Goal: Transaction & Acquisition: Purchase product/service

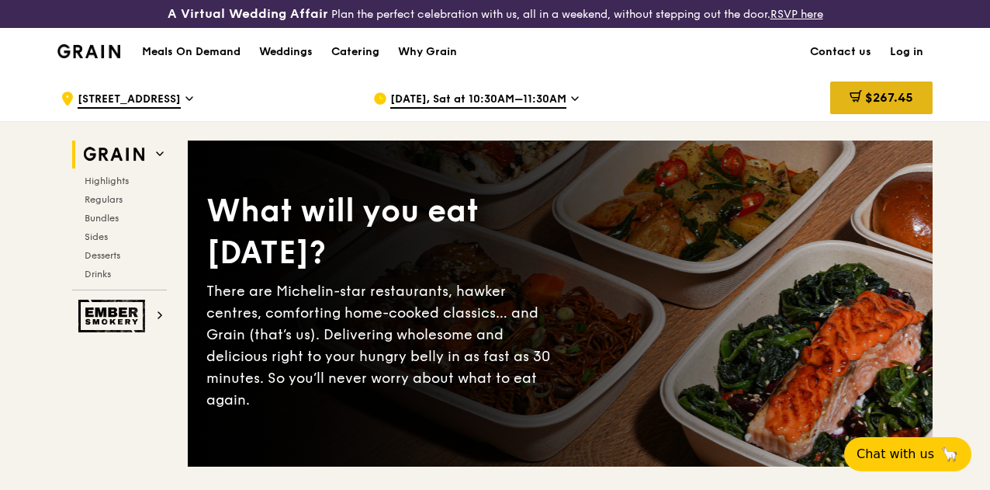
click at [865, 105] on span "$267.45" at bounding box center [889, 97] width 48 height 15
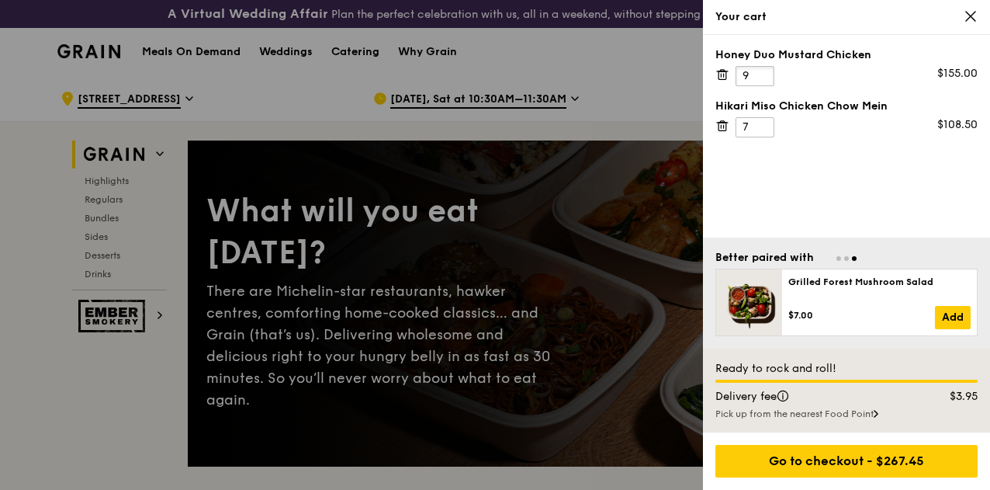
click at [761, 80] on input "9" at bounding box center [755, 76] width 39 height 20
click at [761, 80] on input "8" at bounding box center [755, 76] width 39 height 20
click at [761, 80] on input "7" at bounding box center [755, 76] width 39 height 20
type input "6"
click at [761, 80] on input "6" at bounding box center [755, 76] width 39 height 20
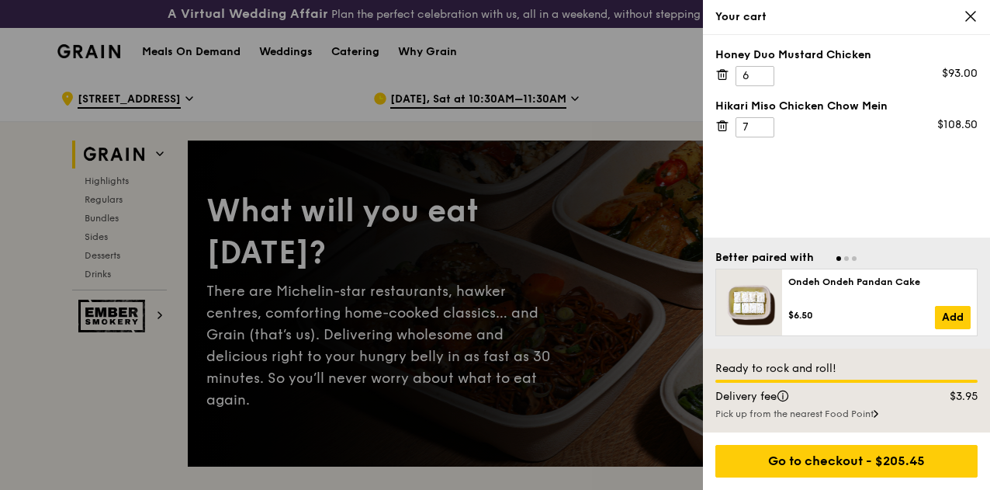
click at [718, 123] on icon at bounding box center [722, 126] width 14 height 14
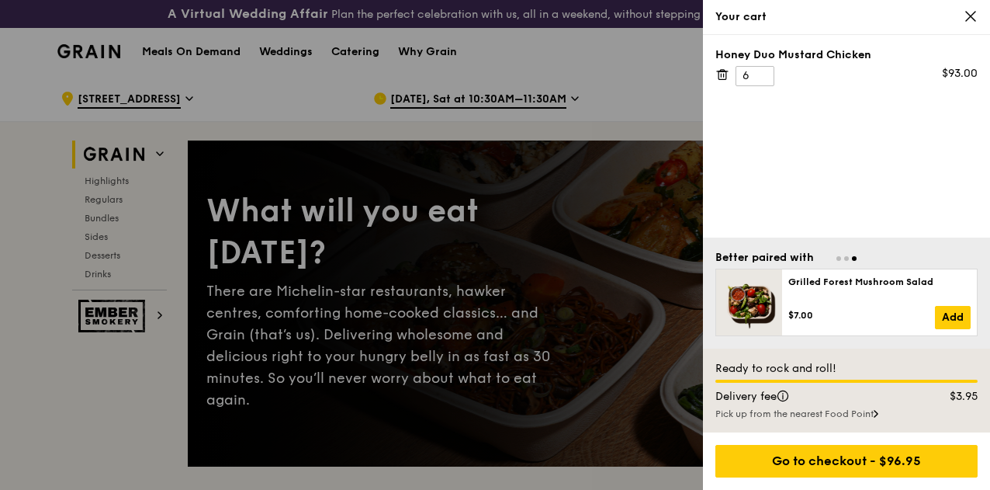
click at [962, 12] on div "Your cart" at bounding box center [846, 17] width 262 height 16
click at [972, 20] on icon at bounding box center [971, 16] width 14 height 14
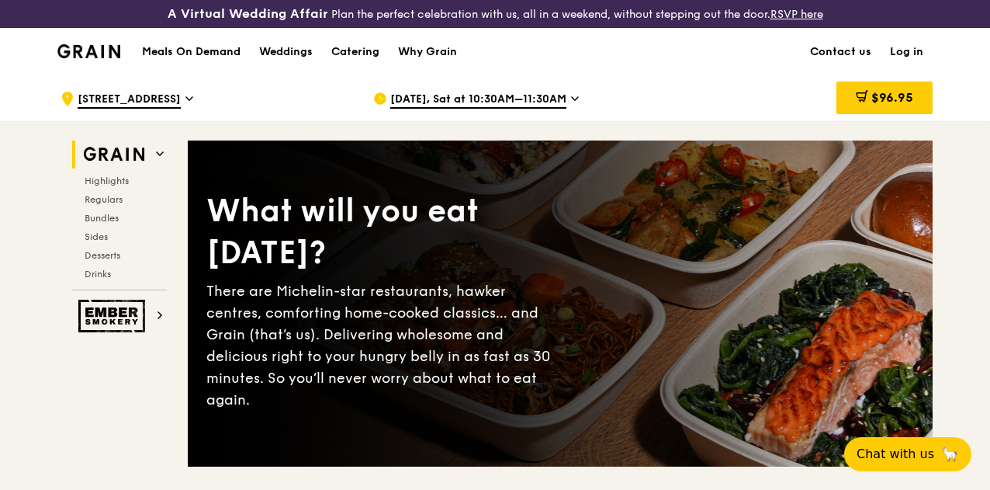
click at [543, 109] on span "[DATE], Sat at 10:30AM–11:30AM" at bounding box center [478, 100] width 176 height 17
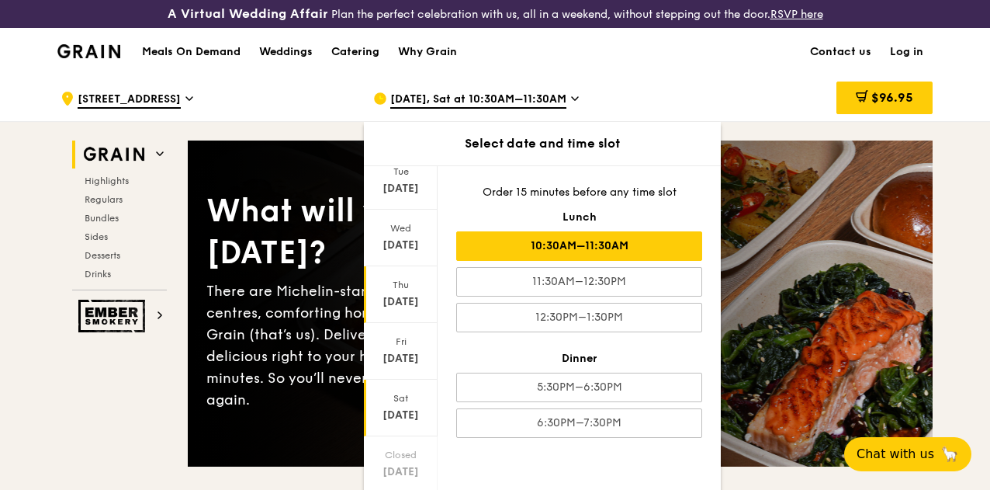
scroll to position [78, 0]
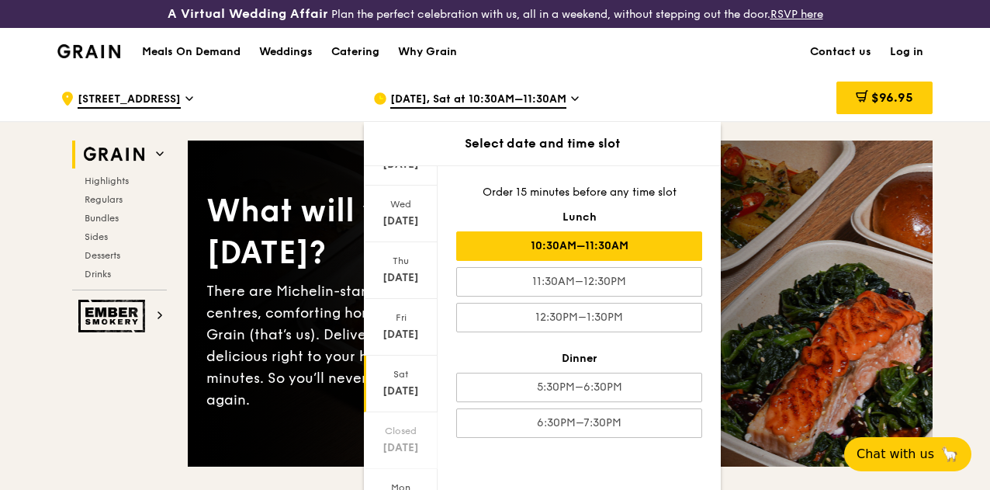
click at [412, 396] on div "[DATE]" at bounding box center [400, 391] width 69 height 16
click at [114, 205] on span "Regulars" at bounding box center [105, 199] width 41 height 11
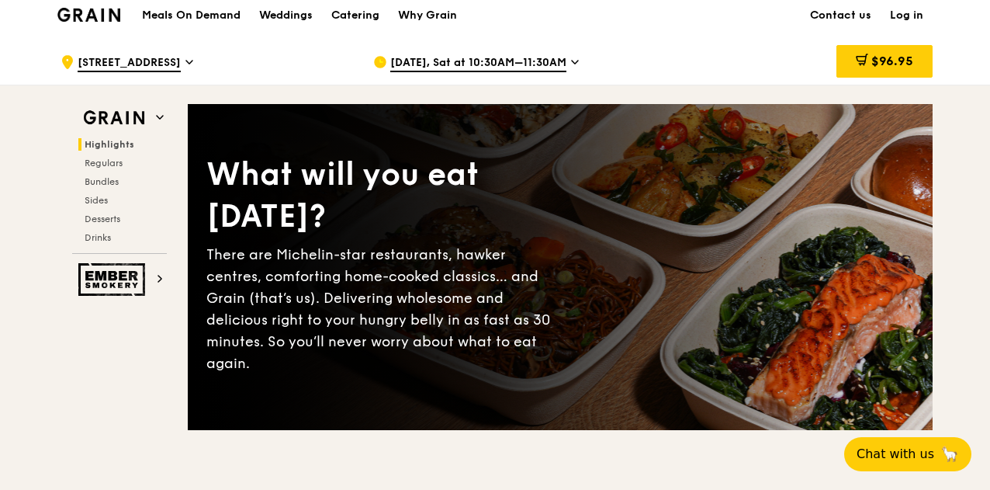
scroll to position [0, 0]
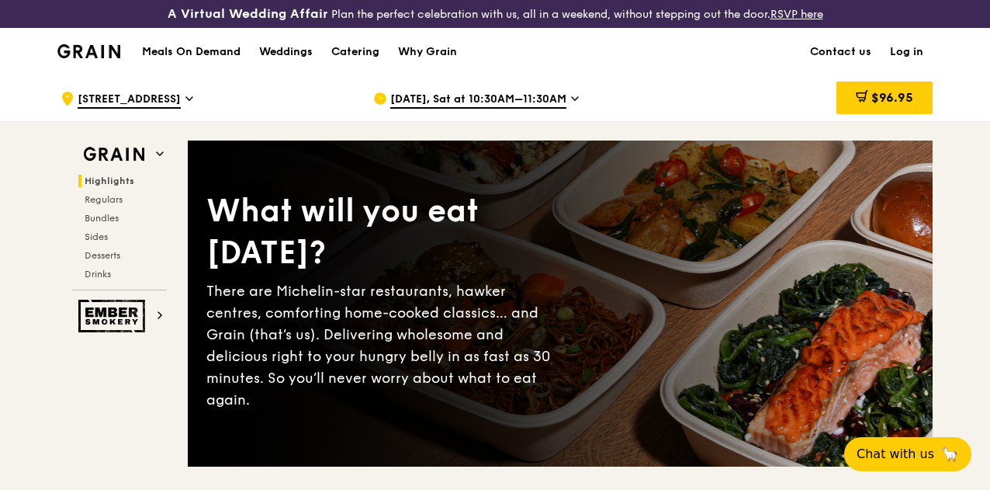
click at [220, 57] on h1 "Meals On Demand" at bounding box center [191, 52] width 99 height 16
click at [219, 60] on h1 "Meals On Demand" at bounding box center [191, 52] width 99 height 16
click at [215, 60] on h1 "Meals On Demand" at bounding box center [191, 52] width 99 height 16
click at [574, 106] on icon at bounding box center [575, 99] width 8 height 14
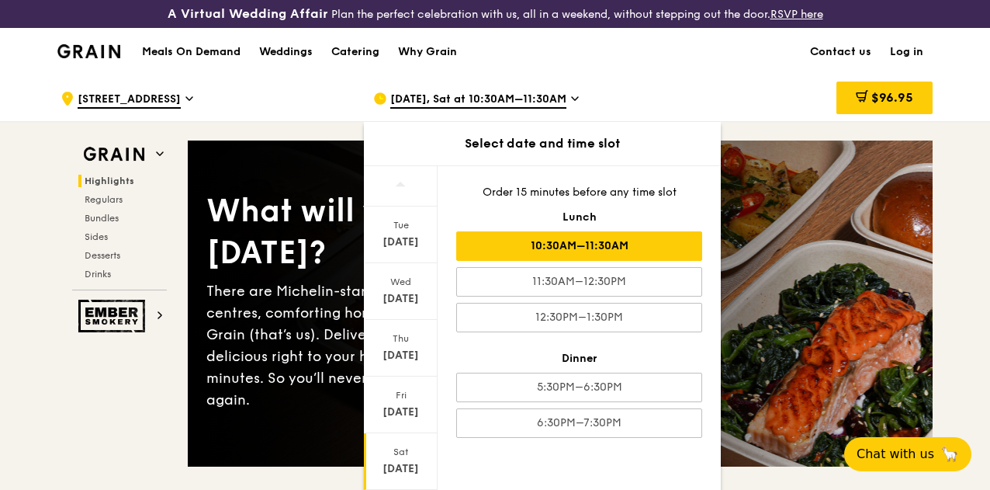
click at [643, 215] on div "Order 15 minutes before any time slot Lunch 10:30AM–11:30AM 11:30AM–12:30PM 12:…" at bounding box center [579, 311] width 283 height 290
click at [554, 109] on span "[DATE], Sat at 10:30AM–11:30AM" at bounding box center [478, 100] width 176 height 17
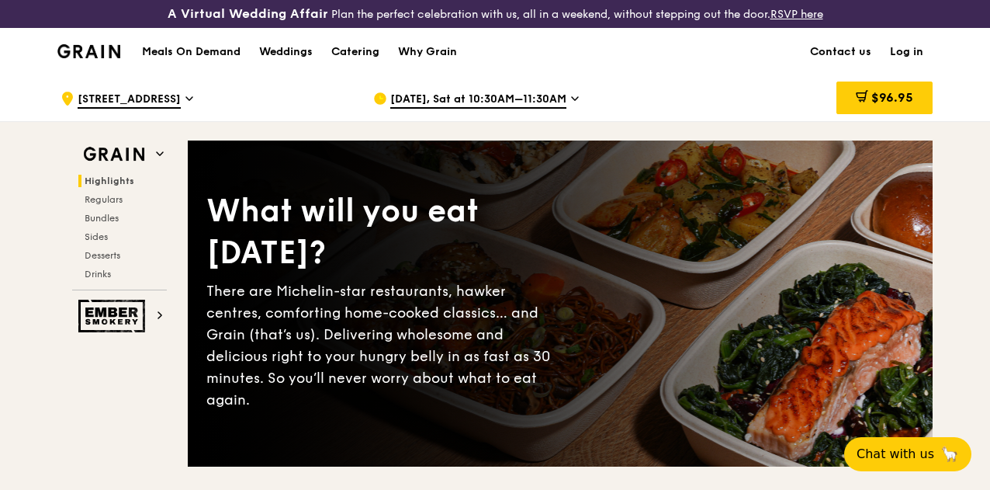
click at [187, 60] on h1 "Meals On Demand" at bounding box center [191, 52] width 99 height 16
click at [861, 98] on icon at bounding box center [861, 95] width 9 height 5
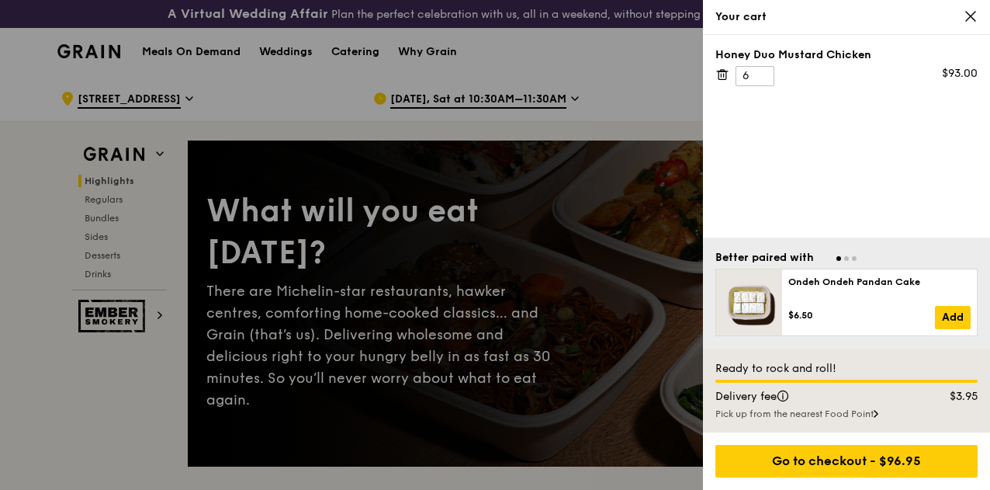
click at [977, 12] on icon at bounding box center [971, 16] width 14 height 14
